Goal: Find specific page/section: Find specific page/section

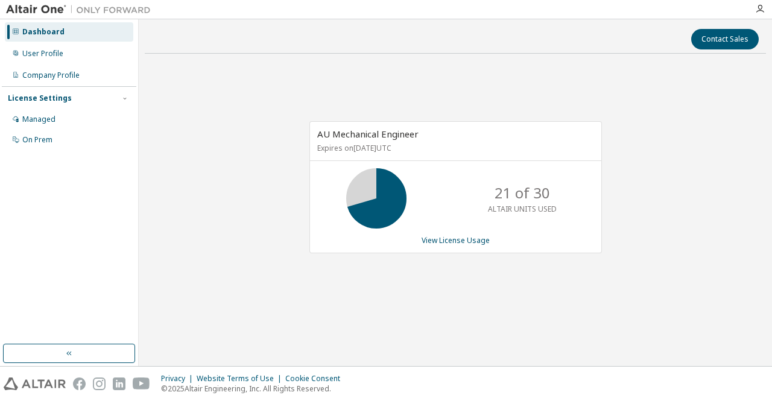
click at [603, 147] on div "AU Mechanical Engineer Expires on [DATE] UTC 21 of 30 ALTAIR UNITS USED View Li…" at bounding box center [456, 193] width 622 height 261
click at [638, 185] on div "AU Mechanical Engineer Expires on September 15, 2026 UTC 21 of 30 ALTAIR UNITS …" at bounding box center [456, 193] width 622 height 261
drag, startPoint x: 591, startPoint y: 200, endPoint x: 527, endPoint y: 215, distance: 65.0
click at [527, 215] on div "21 of 30 ALTAIR UNITS USED" at bounding box center [455, 198] width 291 height 60
drag, startPoint x: 461, startPoint y: 208, endPoint x: 454, endPoint y: 208, distance: 6.6
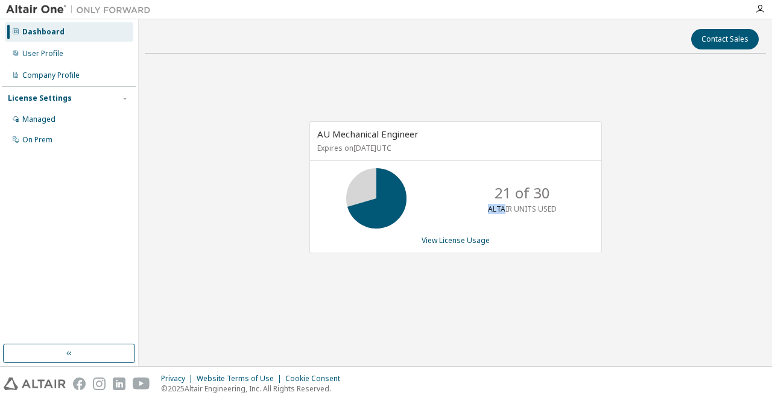
click at [454, 208] on div "21 of 30 ALTAIR UNITS USED" at bounding box center [455, 198] width 291 height 60
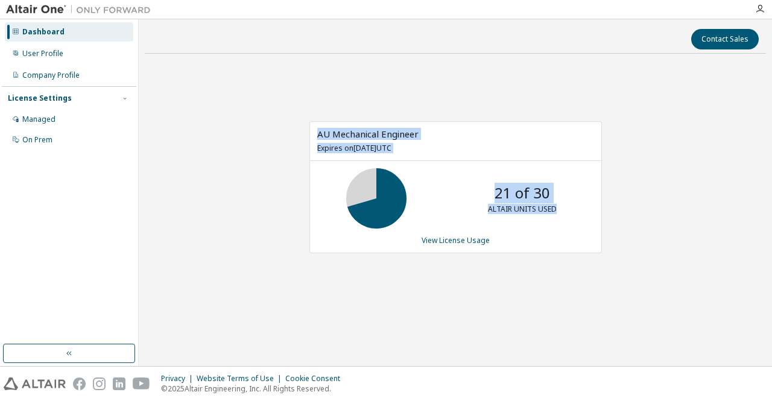
drag, startPoint x: 583, startPoint y: 215, endPoint x: 301, endPoint y: 130, distance: 294.4
click at [301, 130] on div "AU Mechanical Engineer Expires on [DATE] UTC 21 of 30 ALTAIR UNITS USED View Li…" at bounding box center [449, 193] width 305 height 145
click at [323, 84] on div "AU Mechanical Engineer Expires on [DATE] UTC 21 of 30 ALTAIR UNITS USED View Li…" at bounding box center [456, 193] width 622 height 261
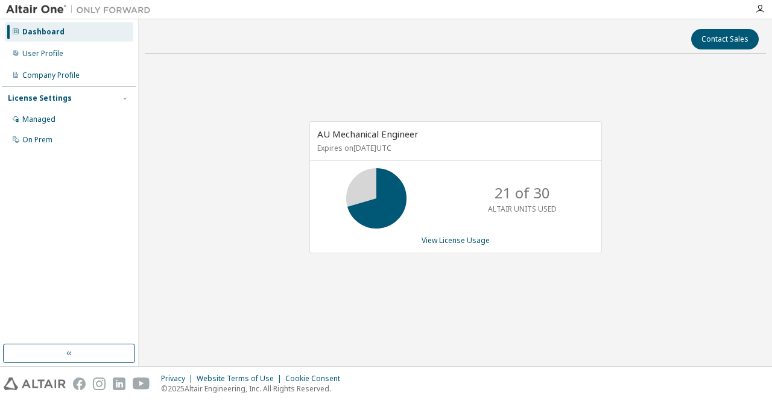
drag, startPoint x: 573, startPoint y: 286, endPoint x: 434, endPoint y: 192, distance: 167.7
click at [574, 286] on div "AU Mechanical Engineer Expires on September 15, 2026 UTC 21 of 30 ALTAIR UNITS …" at bounding box center [456, 193] width 622 height 261
click at [306, 168] on div "AU Mechanical Engineer Expires on [DATE] UTC 21 of 30 ALTAIR UNITS USED View Li…" at bounding box center [449, 193] width 305 height 145
click at [503, 179] on div "21 of 30 ALTAIR UNITS USED" at bounding box center [522, 198] width 97 height 60
click at [639, 272] on div "AU Mechanical Engineer Expires on [DATE] UTC 21 of 30 ALTAIR UNITS USED View Li…" at bounding box center [456, 193] width 622 height 261
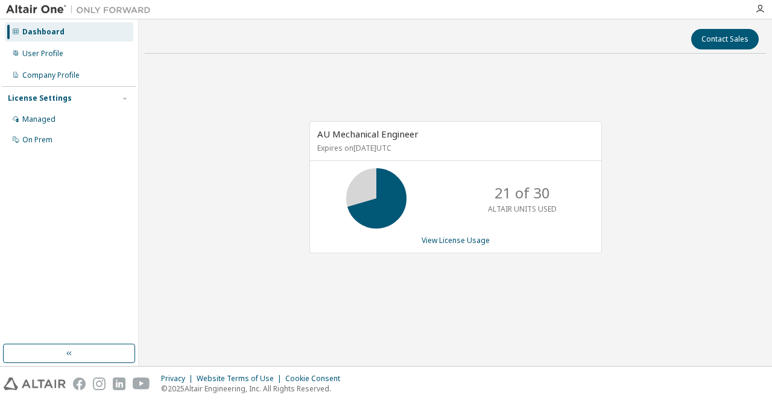
click at [662, 246] on div "AU Mechanical Engineer Expires on September 15, 2026 UTC 21 of 30 ALTAIR UNITS …" at bounding box center [456, 193] width 622 height 261
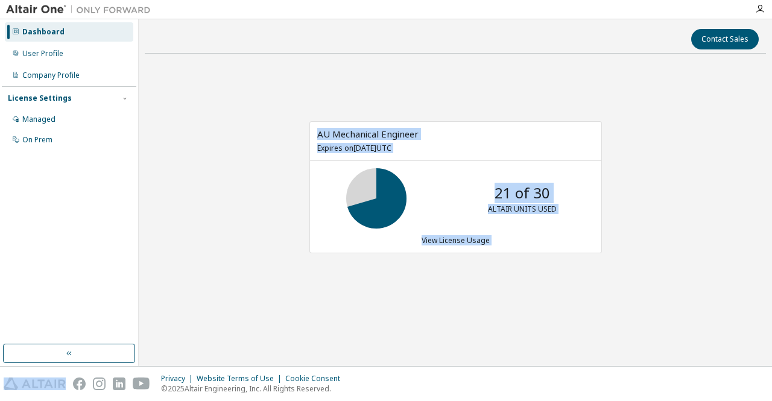
drag, startPoint x: 661, startPoint y: 246, endPoint x: 281, endPoint y: 135, distance: 396.2
click at [281, 135] on div "AU Mechanical Engineer Expires on [DATE] UTC 21 of 30 ALTAIR UNITS USED View Li…" at bounding box center [456, 193] width 622 height 261
click at [272, 100] on div "AU Mechanical Engineer Expires on [DATE] UTC 21 of 30 ALTAIR UNITS USED View Li…" at bounding box center [456, 193] width 622 height 261
drag, startPoint x: 288, startPoint y: 100, endPoint x: 705, endPoint y: 270, distance: 450.3
click at [705, 270] on div "AU Mechanical Engineer Expires on [DATE] UTC 21 of 30 ALTAIR UNITS USED View Li…" at bounding box center [456, 193] width 622 height 261
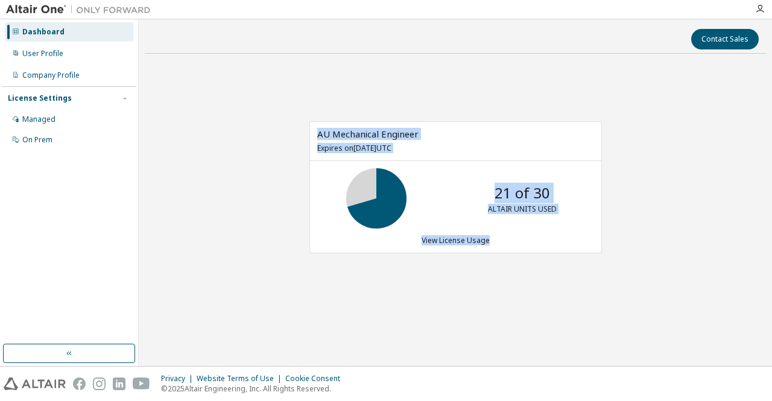
click at [655, 267] on div "AU Mechanical Engineer Expires on [DATE] UTC 21 of 30 ALTAIR UNITS USED View Li…" at bounding box center [456, 193] width 622 height 261
drag, startPoint x: 637, startPoint y: 267, endPoint x: 258, endPoint y: 103, distance: 413.0
click at [258, 103] on div "AU Mechanical Engineer Expires on [DATE] UTC 21 of 30 ALTAIR UNITS USED View Li…" at bounding box center [456, 193] width 622 height 261
click at [252, 102] on div "AU Mechanical Engineer Expires on [DATE] UTC 21 of 30 ALTAIR UNITS USED View Li…" at bounding box center [456, 193] width 622 height 261
drag, startPoint x: 253, startPoint y: 101, endPoint x: 685, endPoint y: 267, distance: 462.8
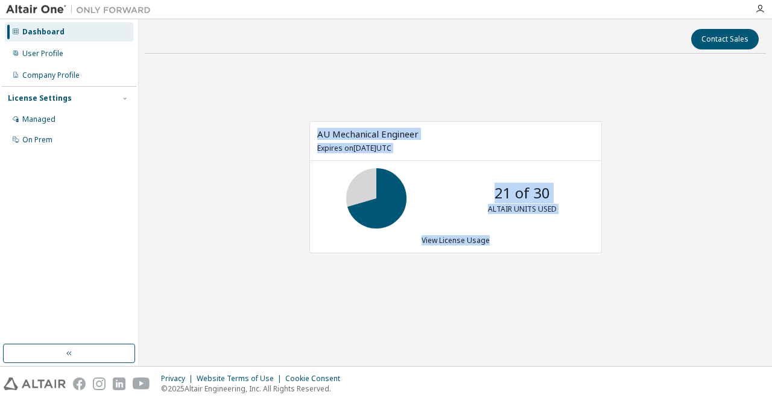
click at [685, 267] on div "AU Mechanical Engineer Expires on [DATE] UTC 21 of 30 ALTAIR UNITS USED View Li…" at bounding box center [456, 193] width 622 height 261
click at [685, 265] on div "AU Mechanical Engineer Expires on [DATE] UTC 21 of 30 ALTAIR UNITS USED View Li…" at bounding box center [456, 193] width 622 height 261
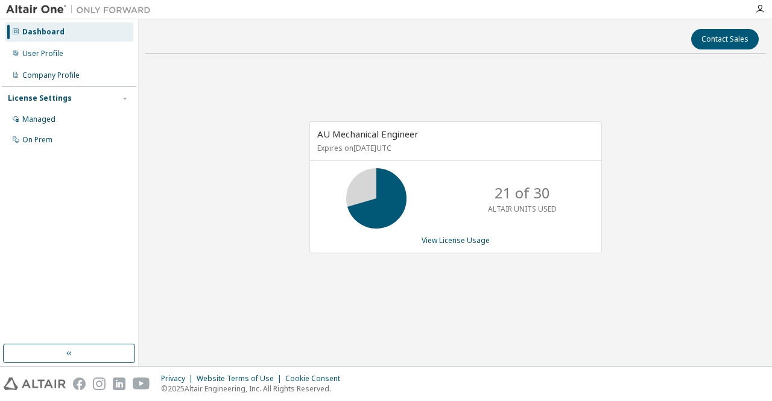
click at [652, 224] on div "AU Mechanical Engineer Expires on [DATE] UTC 21 of 30 ALTAIR UNITS USED View Li…" at bounding box center [456, 193] width 622 height 261
click at [484, 194] on div "21 of 30 ALTAIR UNITS USED" at bounding box center [522, 198] width 97 height 60
click at [383, 214] on icon at bounding box center [376, 198] width 30 height 30
